Goal: Obtain resource: Obtain resource

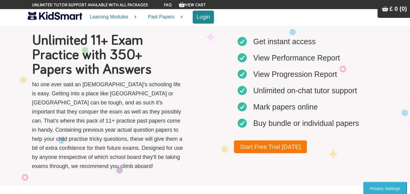
click at [208, 17] on button "Login" at bounding box center [202, 17] width 21 height 13
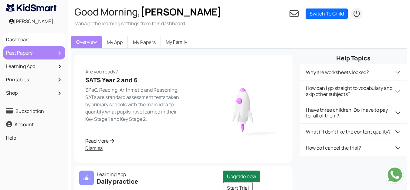
click at [22, 55] on link "Past Papers" at bounding box center [34, 53] width 59 height 10
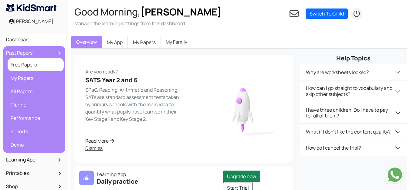
click at [33, 68] on link "Free Papers" at bounding box center [35, 64] width 53 height 10
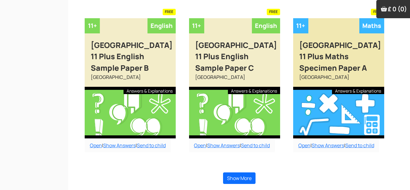
scroll to position [264, 0]
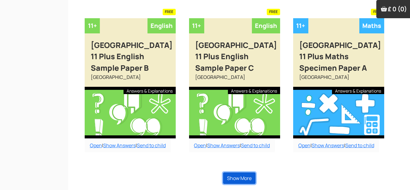
click at [236, 178] on button "Show More" at bounding box center [239, 178] width 32 height 12
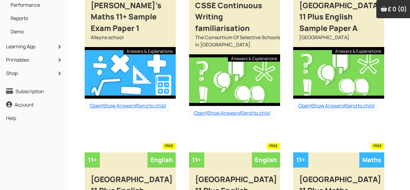
scroll to position [0, 0]
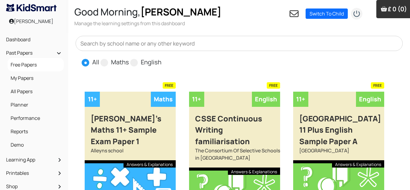
click at [89, 45] on input "text" at bounding box center [238, 43] width 327 height 15
click at [89, 46] on input "S" at bounding box center [238, 43] width 327 height 15
type input "St. Pauls girls school"
click at [135, 64] on span at bounding box center [134, 63] width 8 height 8
click at [161, 62] on input "English" at bounding box center [163, 60] width 4 height 4
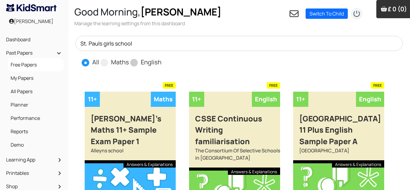
radio input "true"
click at [140, 44] on input "St. Pauls girls school" at bounding box center [238, 43] width 327 height 15
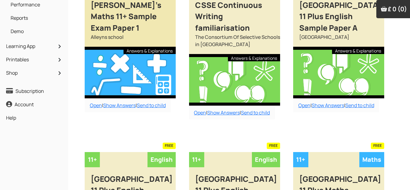
scroll to position [22, 0]
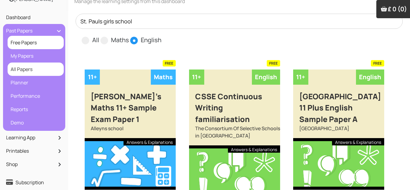
click at [25, 73] on link "All Papers" at bounding box center [35, 69] width 53 height 10
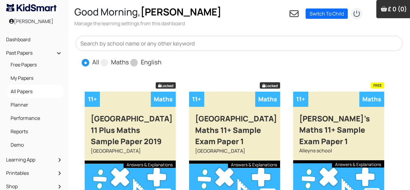
click at [134, 66] on span at bounding box center [134, 63] width 8 height 8
click at [161, 62] on input "English" at bounding box center [163, 60] width 4 height 4
radio input "true"
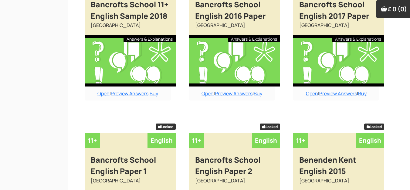
scroll to position [530, 0]
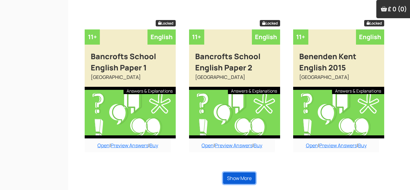
click at [235, 180] on button "Show More" at bounding box center [239, 178] width 32 height 12
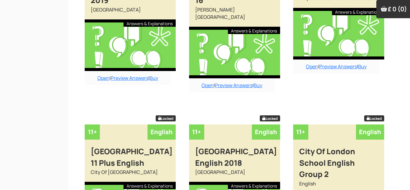
scroll to position [1208, 0]
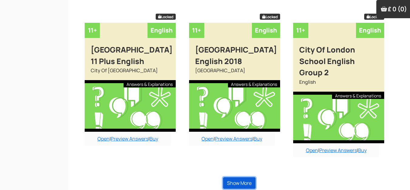
drag, startPoint x: 245, startPoint y: 180, endPoint x: 255, endPoint y: 168, distance: 15.5
click at [245, 180] on button "Show More" at bounding box center [239, 183] width 32 height 12
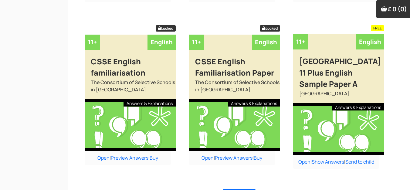
scroll to position [1891, 0]
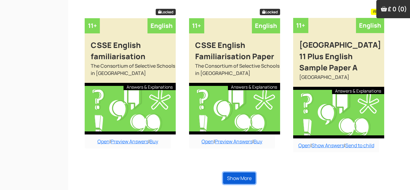
drag, startPoint x: 246, startPoint y: 178, endPoint x: 290, endPoint y: 135, distance: 60.7
click at [247, 177] on button "Show More" at bounding box center [239, 178] width 32 height 12
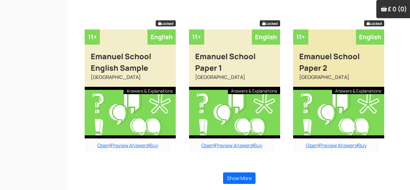
scroll to position [2530, 0]
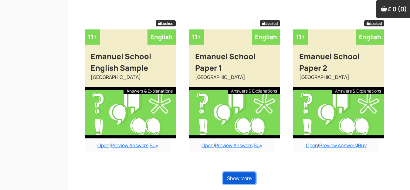
click at [237, 182] on button "Show More" at bounding box center [239, 178] width 32 height 12
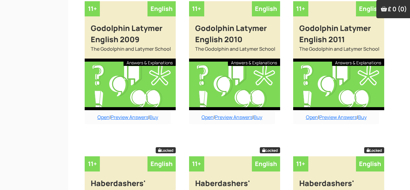
scroll to position [3197, 0]
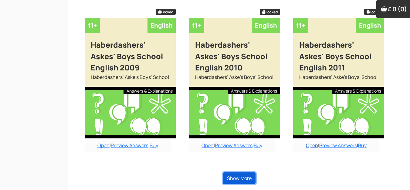
drag, startPoint x: 246, startPoint y: 179, endPoint x: 306, endPoint y: 148, distance: 67.8
click at [246, 179] on button "Show More" at bounding box center [239, 178] width 32 height 12
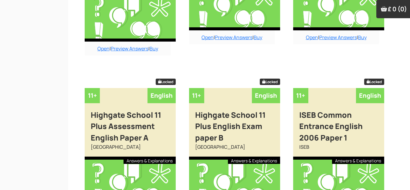
scroll to position [3897, 0]
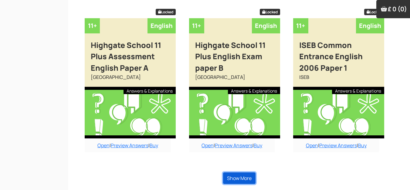
click at [244, 178] on button "Show More" at bounding box center [239, 178] width 32 height 12
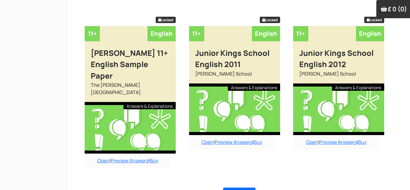
scroll to position [4597, 0]
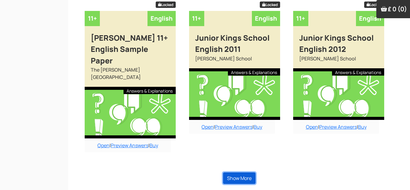
click at [249, 179] on button "Show More" at bounding box center [239, 178] width 32 height 12
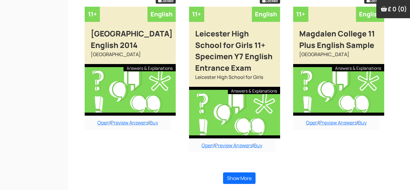
scroll to position [5297, 0]
click at [239, 177] on button "Show More" at bounding box center [239, 178] width 32 height 12
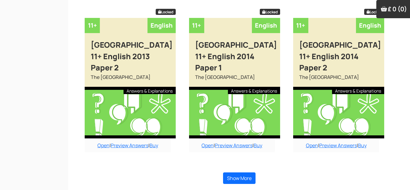
scroll to position [5963, 0]
click at [234, 178] on button "Show More" at bounding box center [239, 178] width 32 height 12
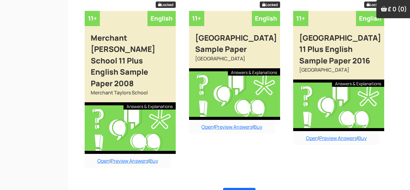
scroll to position [6652, 0]
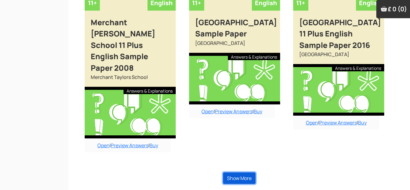
click at [242, 178] on button "Show More" at bounding box center [239, 178] width 32 height 12
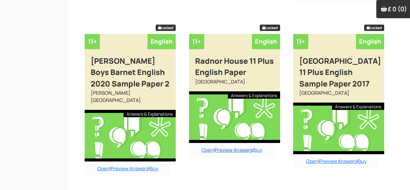
scroll to position [7318, 0]
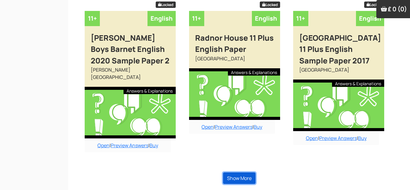
click at [241, 178] on button "Show More" at bounding box center [239, 178] width 32 height 12
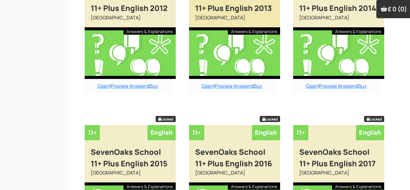
scroll to position [7962, 0]
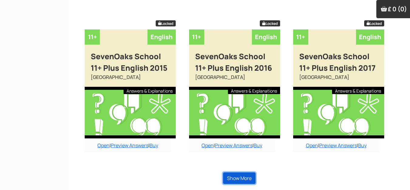
click at [244, 180] on button "Show More" at bounding box center [239, 178] width 32 height 12
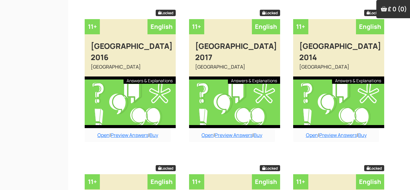
scroll to position [8594, 0]
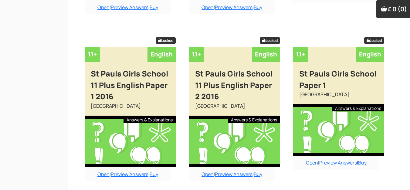
scroll to position [8958, 0]
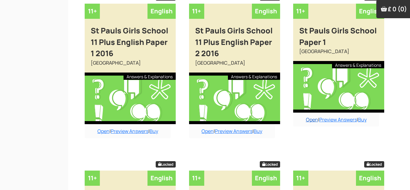
click at [310, 116] on link "Open" at bounding box center [312, 119] width 12 height 7
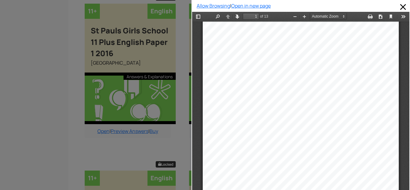
scroll to position [185, 0]
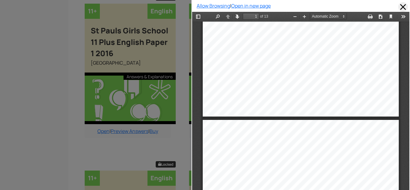
click at [398, 10] on span at bounding box center [403, 7] width 10 height 10
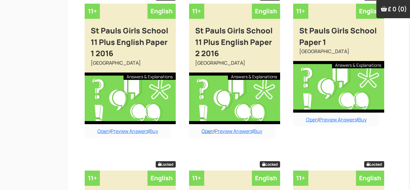
click at [209, 128] on link "Open" at bounding box center [207, 131] width 12 height 7
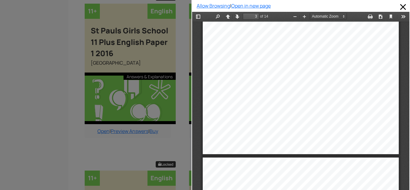
scroll to position [488, 0]
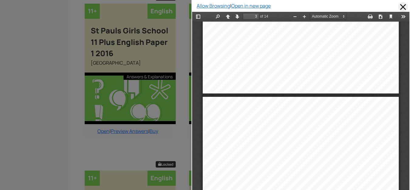
click at [400, 8] on span at bounding box center [403, 7] width 10 height 10
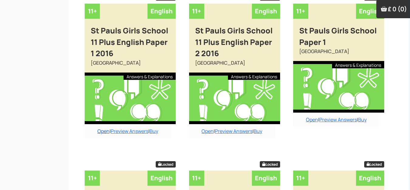
click at [98, 128] on link "Open" at bounding box center [103, 131] width 12 height 7
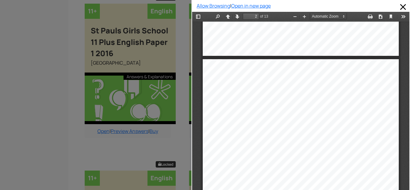
scroll to position [306, 0]
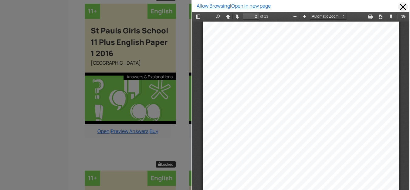
drag, startPoint x: 397, startPoint y: 9, endPoint x: 192, endPoint y: 2, distance: 205.4
click at [398, 9] on span at bounding box center [403, 7] width 10 height 10
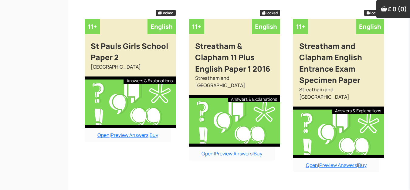
scroll to position [9109, 0]
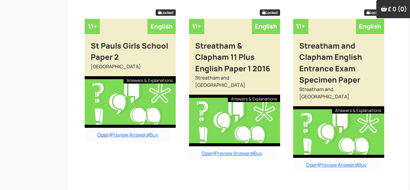
click at [101, 131] on link "Open" at bounding box center [103, 134] width 12 height 7
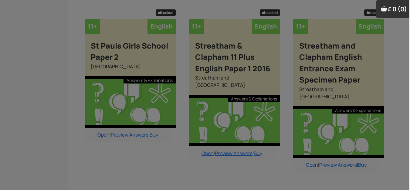
scroll to position [0, 0]
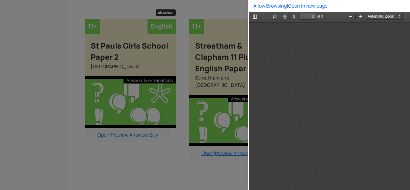
type input "3"
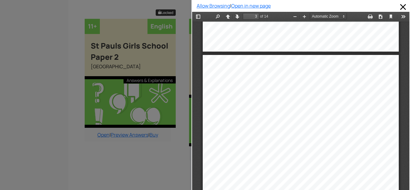
scroll to position [488, 0]
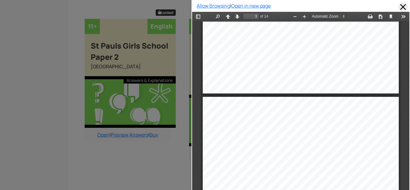
click at [398, 5] on span at bounding box center [403, 7] width 10 height 10
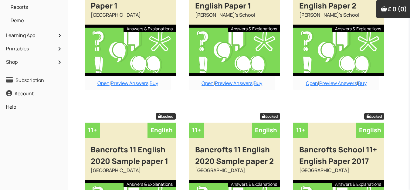
scroll to position [0, 0]
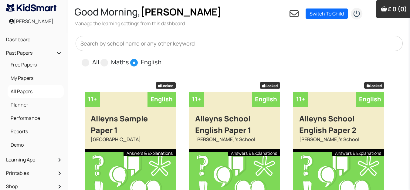
click at [357, 13] on img "submit" at bounding box center [356, 14] width 12 height 12
